Goal: Navigation & Orientation: Find specific page/section

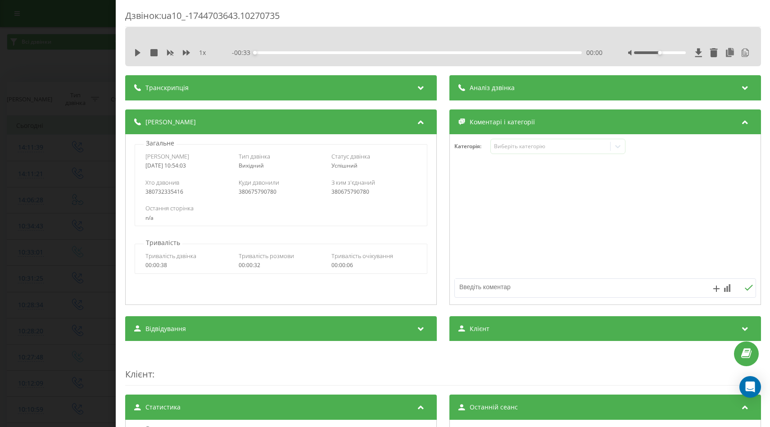
click at [512, 88] on span "Аналіз дзвінка" at bounding box center [491, 87] width 45 height 9
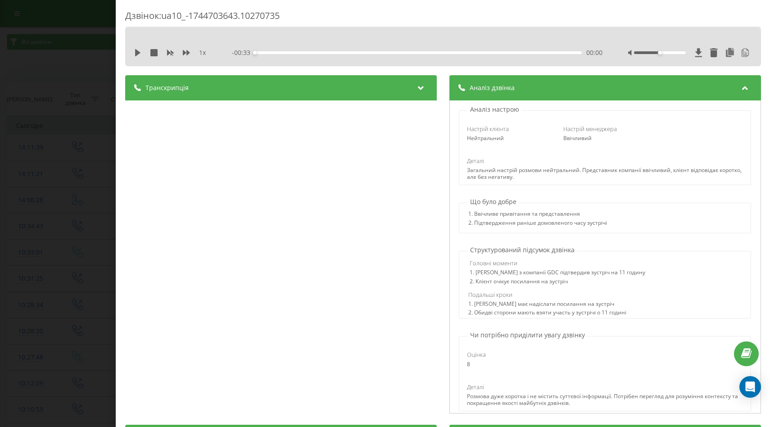
scroll to position [124, 0]
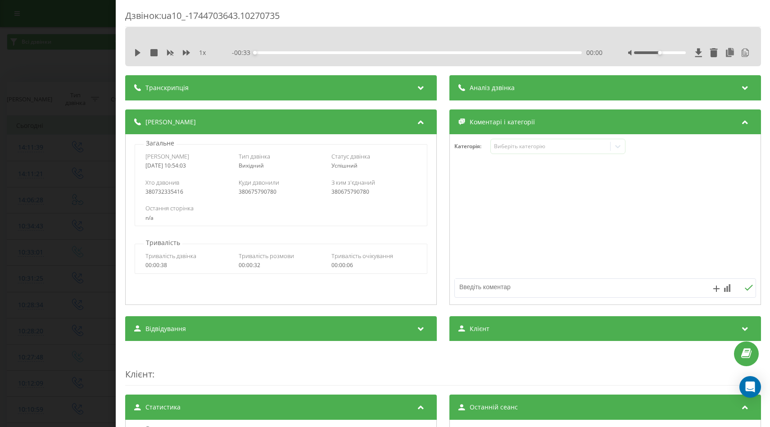
click at [510, 84] on span "Аналіз дзвінка" at bounding box center [491, 87] width 45 height 9
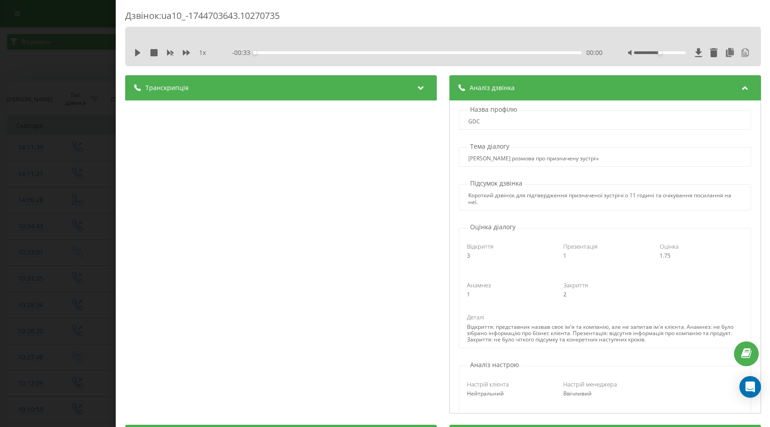
click at [419, 82] on icon at bounding box center [420, 86] width 11 height 9
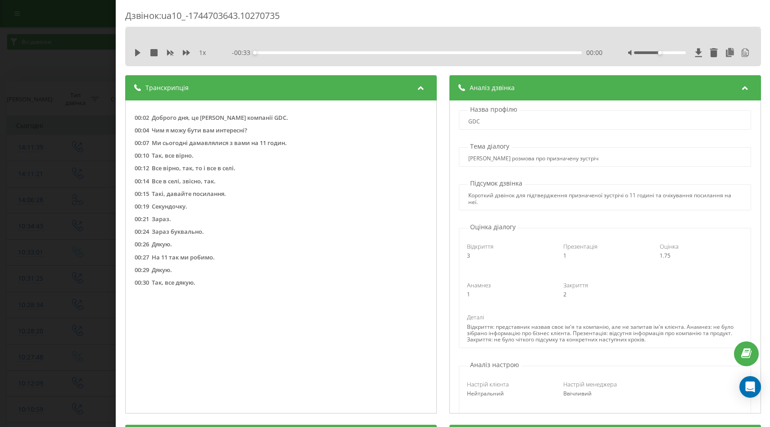
click at [65, 91] on div "Дзвінок : ua10_-1744703643.10270735 1 x - 00:33 00:00 00:00 Транскрипція 00:02 …" at bounding box center [385, 213] width 770 height 427
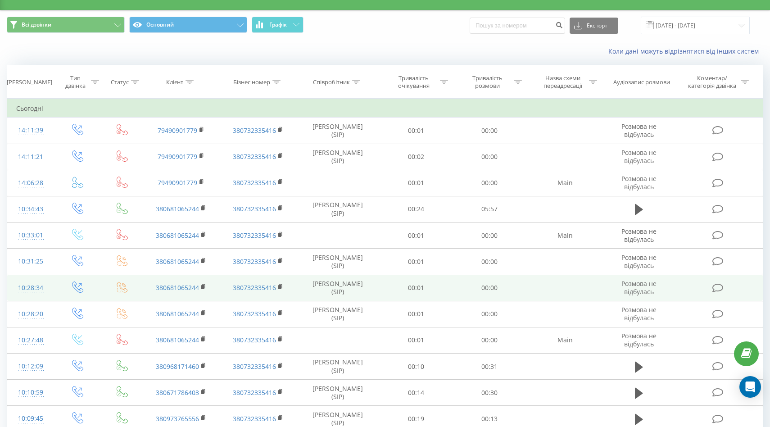
scroll to position [21, 0]
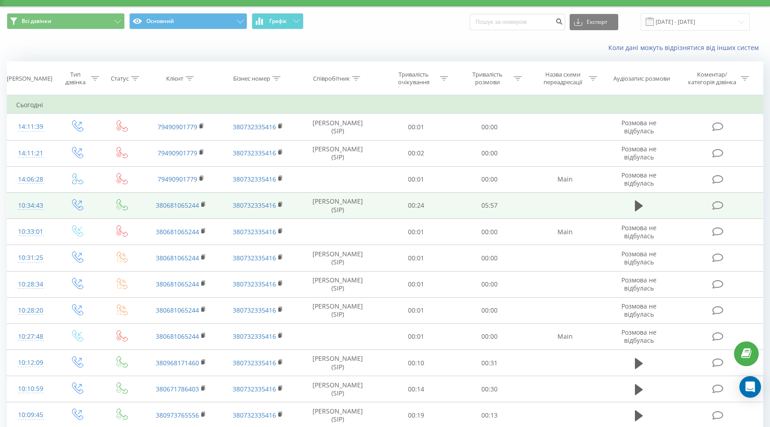
click at [488, 203] on td "05:57" at bounding box center [490, 205] width 74 height 26
click at [28, 203] on div "10:34:43" at bounding box center [30, 206] width 29 height 18
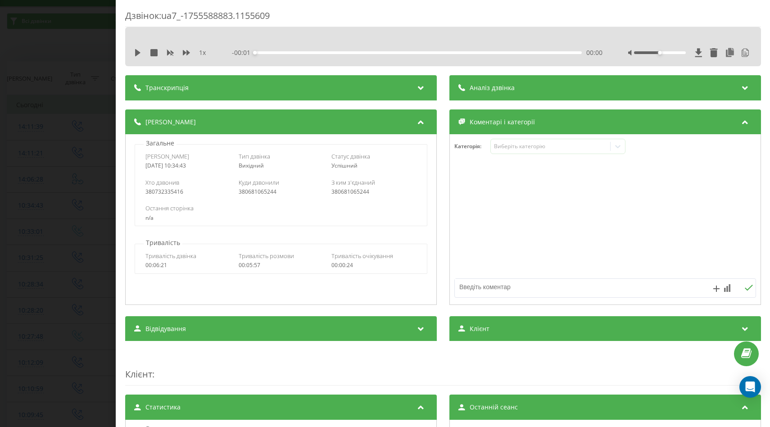
click at [509, 77] on div "Аналіз дзвінка" at bounding box center [604, 87] width 311 height 25
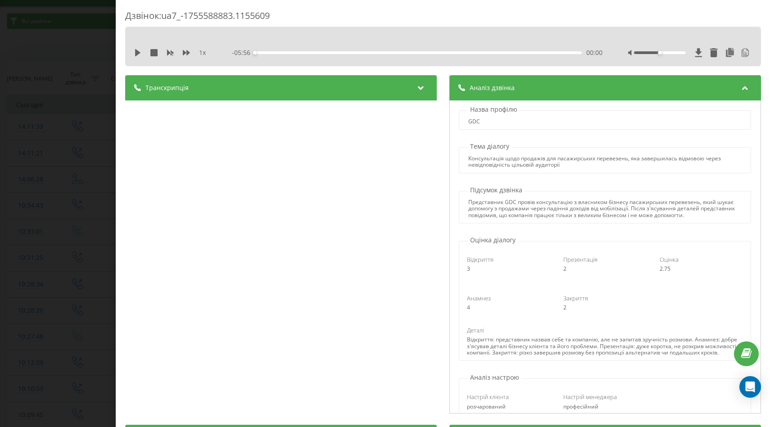
click at [68, 81] on div "Дзвінок : ua7_-1755588883.1155609 1 x - 05:56 00:00 00:00 Транскрипція 00:00 Ал…" at bounding box center [385, 213] width 770 height 427
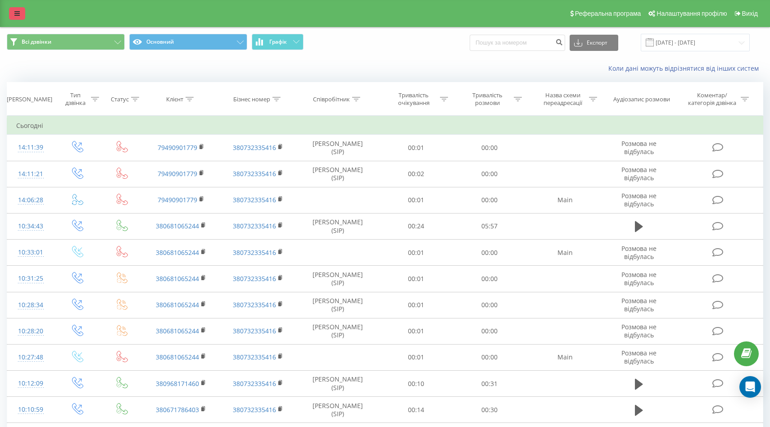
click at [16, 10] on link at bounding box center [17, 13] width 16 height 13
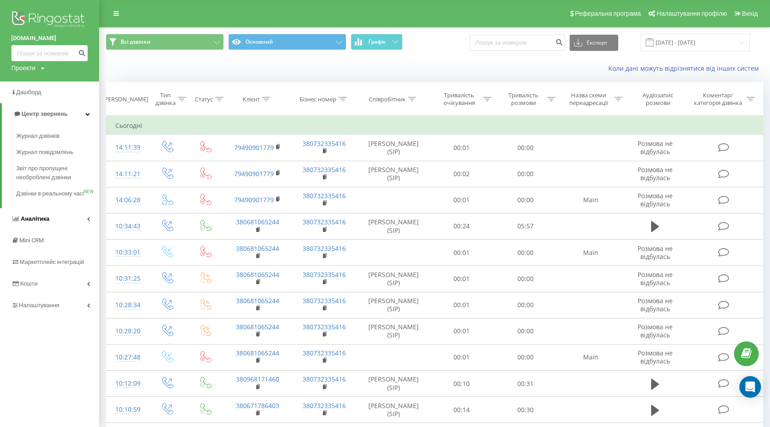
click at [64, 230] on link "Аналiтика" at bounding box center [49, 219] width 99 height 22
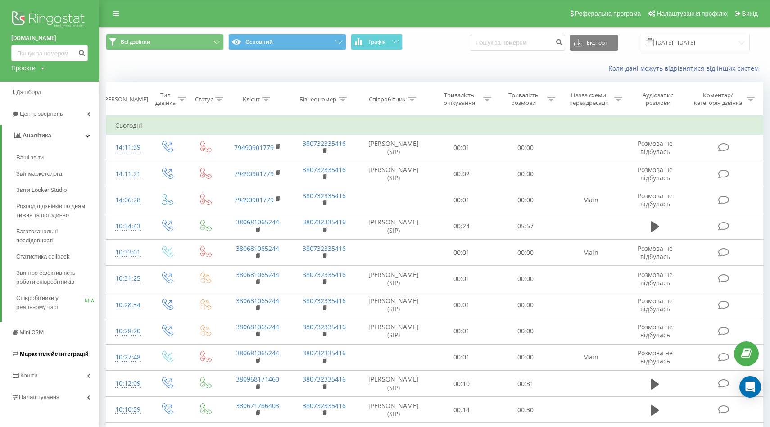
click at [52, 354] on span "Маркетплейс інтеграцій" at bounding box center [54, 353] width 69 height 7
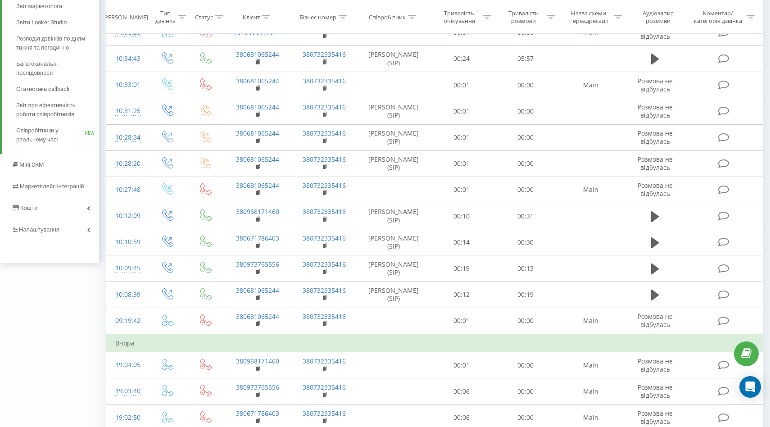
scroll to position [169, 0]
click at [49, 203] on link "Кошти" at bounding box center [49, 206] width 99 height 22
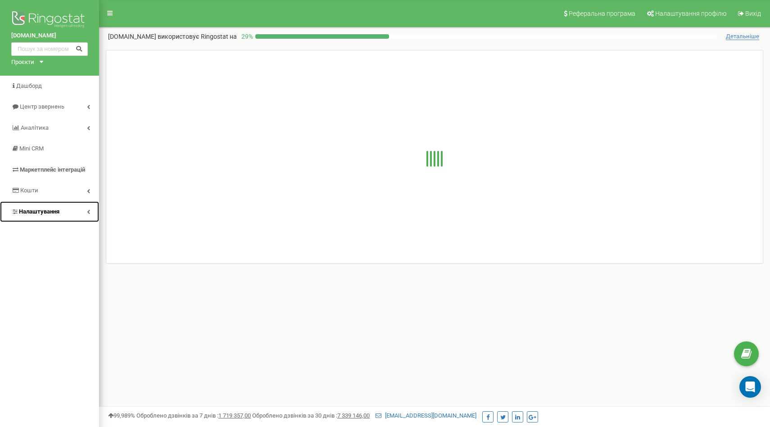
click at [64, 210] on link "Налаштування" at bounding box center [49, 211] width 99 height 21
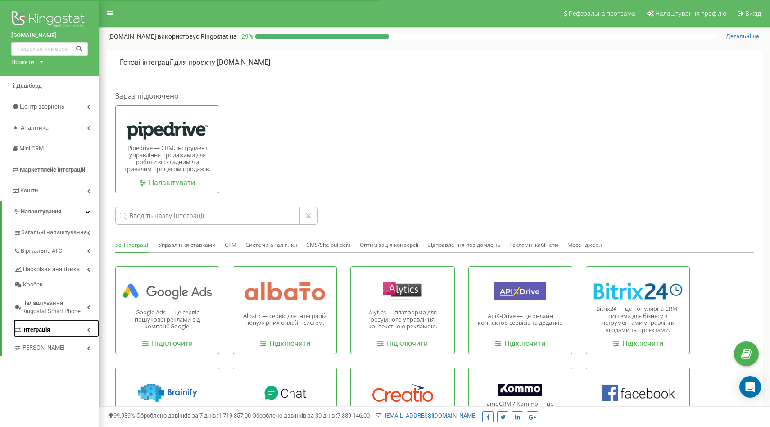
click at [46, 331] on span "Інтеграція" at bounding box center [36, 329] width 28 height 9
click at [49, 347] on link "Webhooks 2.0" at bounding box center [61, 345] width 77 height 11
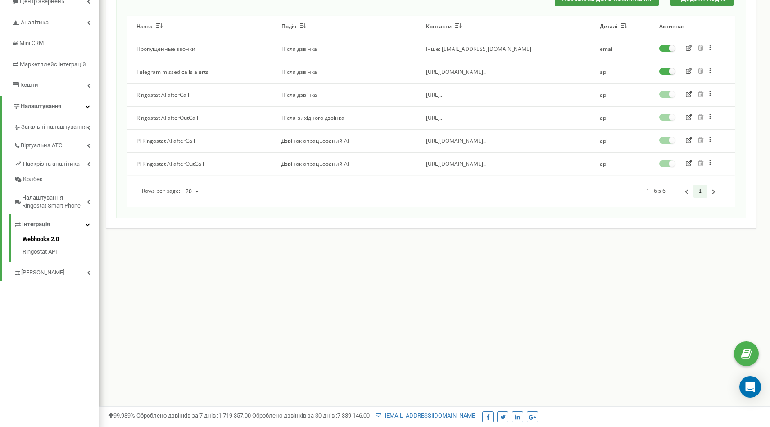
scroll to position [113, 0]
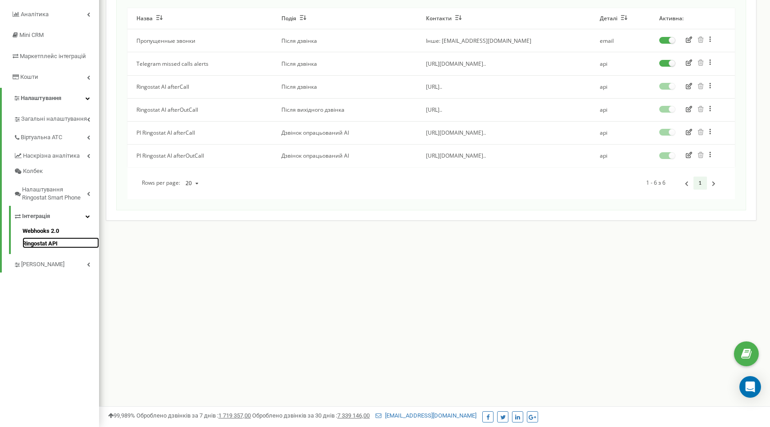
click at [49, 242] on link "Ringostat API" at bounding box center [61, 242] width 77 height 11
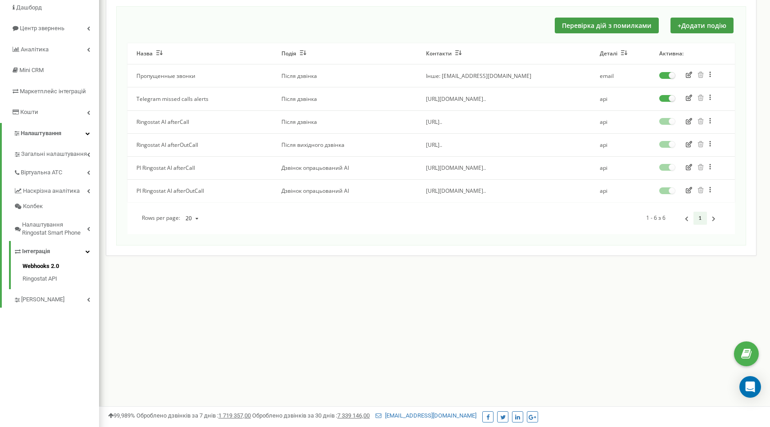
scroll to position [85, 0]
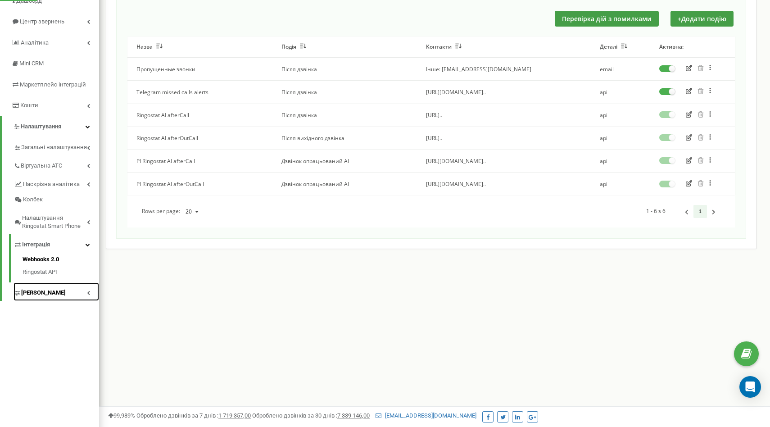
click at [42, 296] on span "[PERSON_NAME]" at bounding box center [43, 293] width 45 height 9
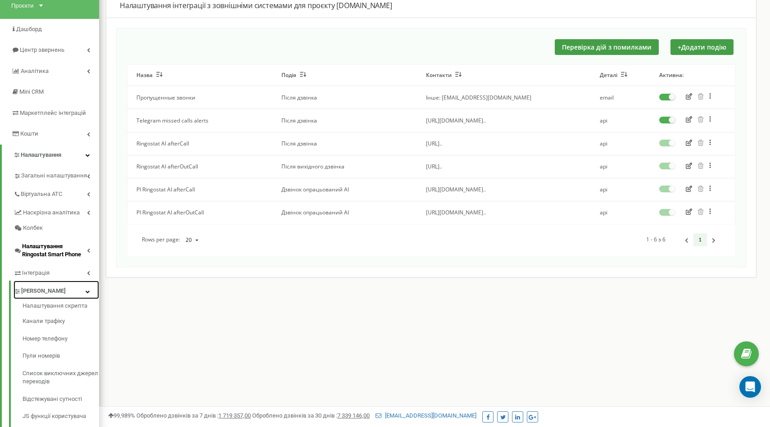
scroll to position [113, 0]
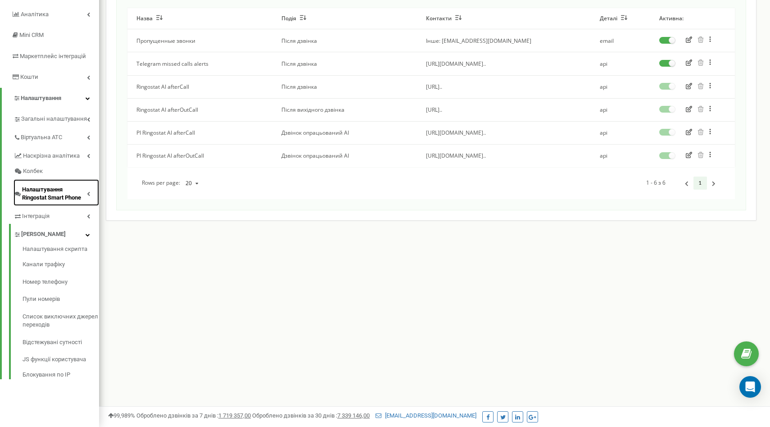
click at [57, 195] on span "Налаштування Ringostat Smart Phone" at bounding box center [54, 193] width 65 height 17
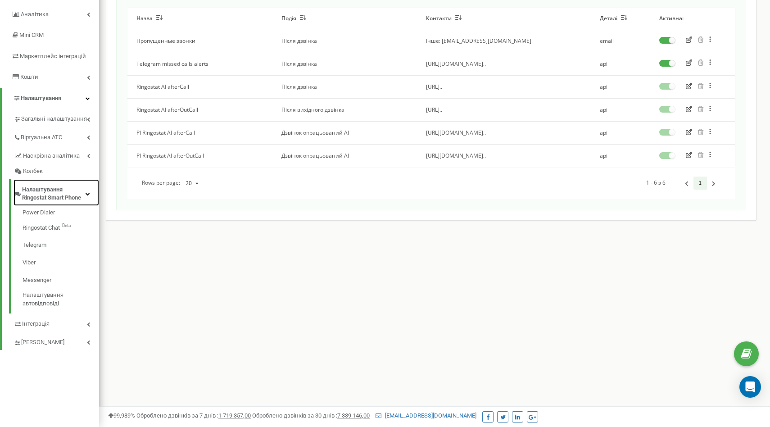
click at [56, 192] on span "Налаштування Ringostat Smart Phone" at bounding box center [53, 193] width 63 height 17
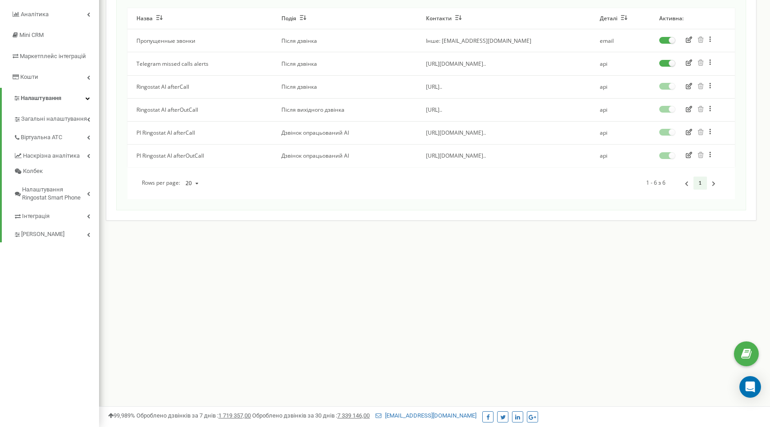
click at [41, 242] on div "[DOMAIN_NAME] Проєкти [DOMAIN_NAME] Дашборд Центр звернень Аналiтика Mini CRM М…" at bounding box center [49, 157] width 99 height 540
click at [42, 235] on span "[PERSON_NAME]" at bounding box center [43, 234] width 45 height 9
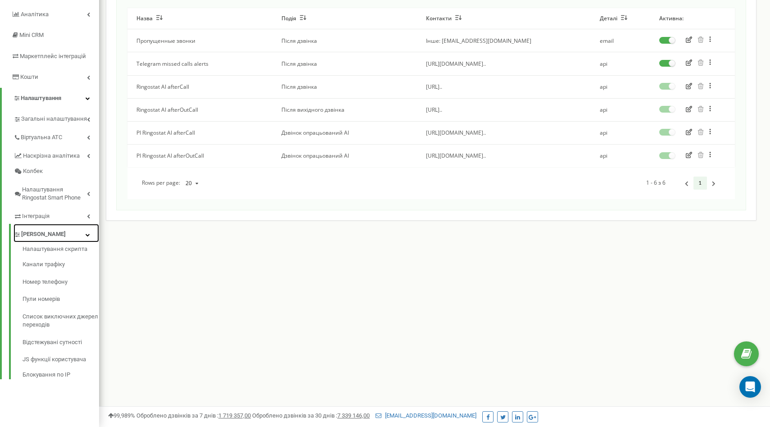
scroll to position [0, 0]
